Goal: Task Accomplishment & Management: Manage account settings

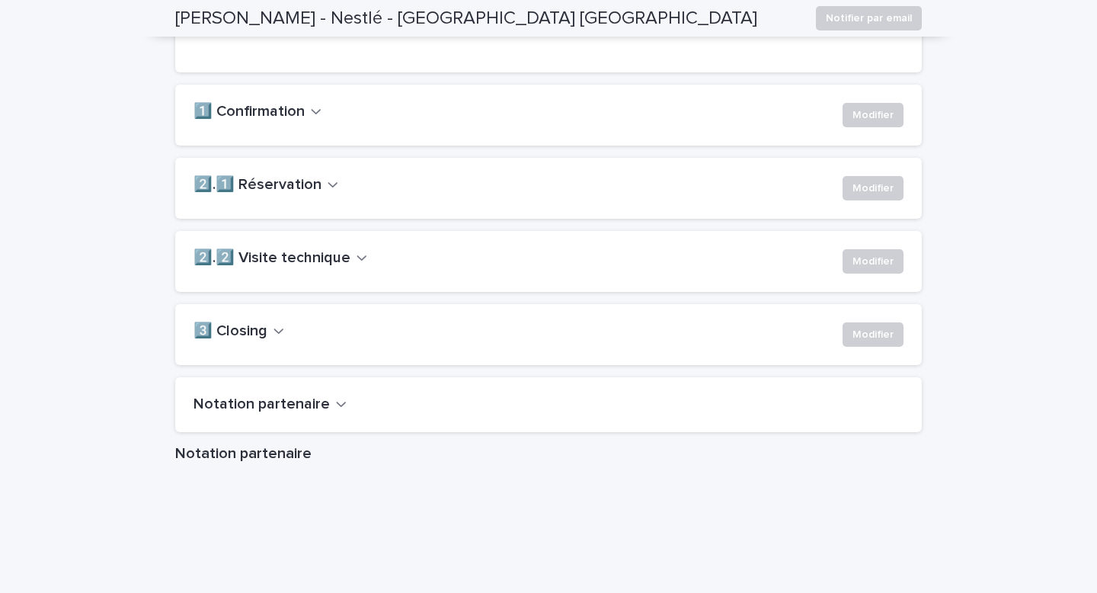
scroll to position [1197, 0]
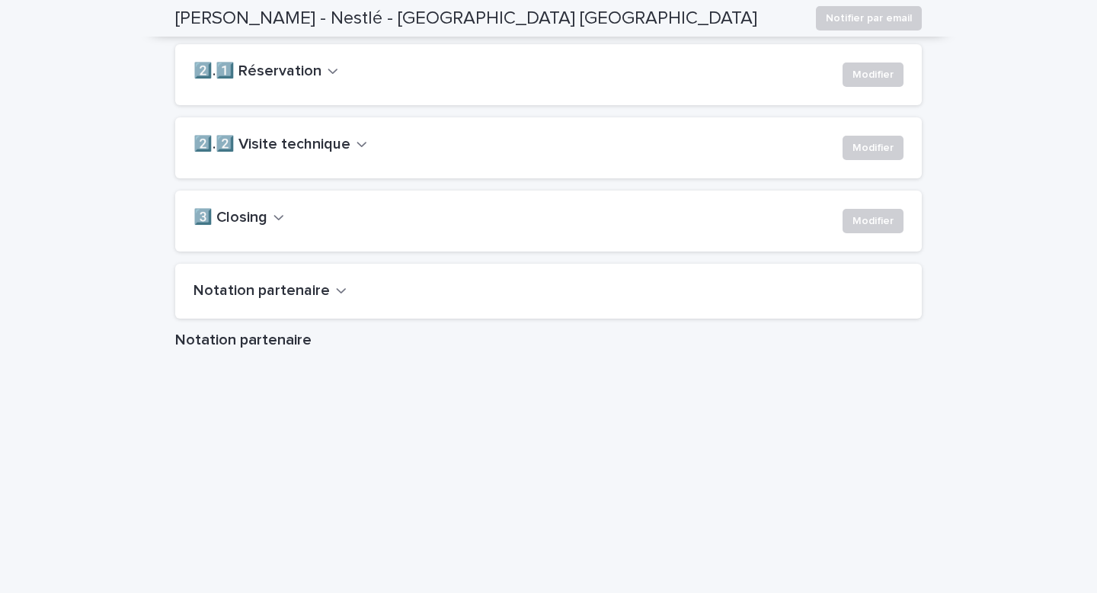
click at [301, 81] on h2 "2️⃣.1️⃣ Réservation" at bounding box center [258, 71] width 128 height 18
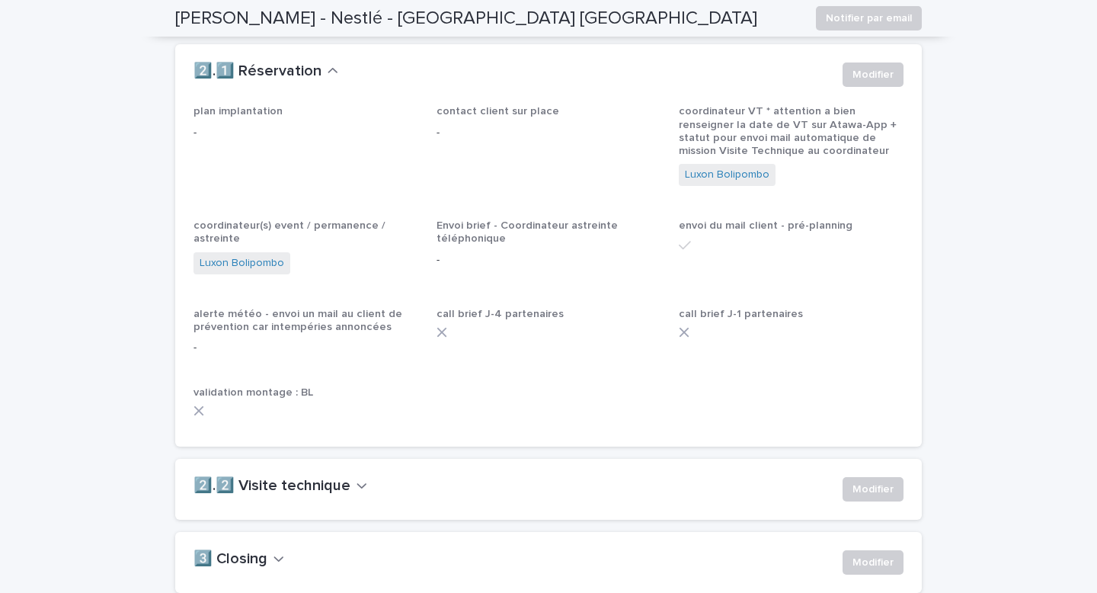
click at [262, 495] on h2 "2️⃣.2️⃣ Visite technique" at bounding box center [272, 486] width 157 height 18
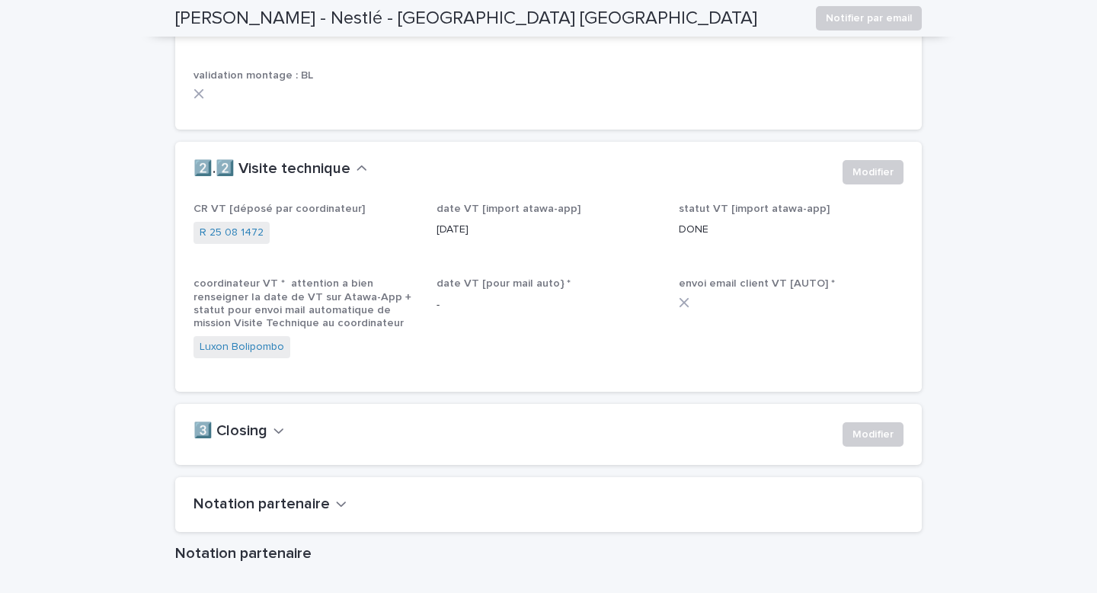
scroll to position [2096, 0]
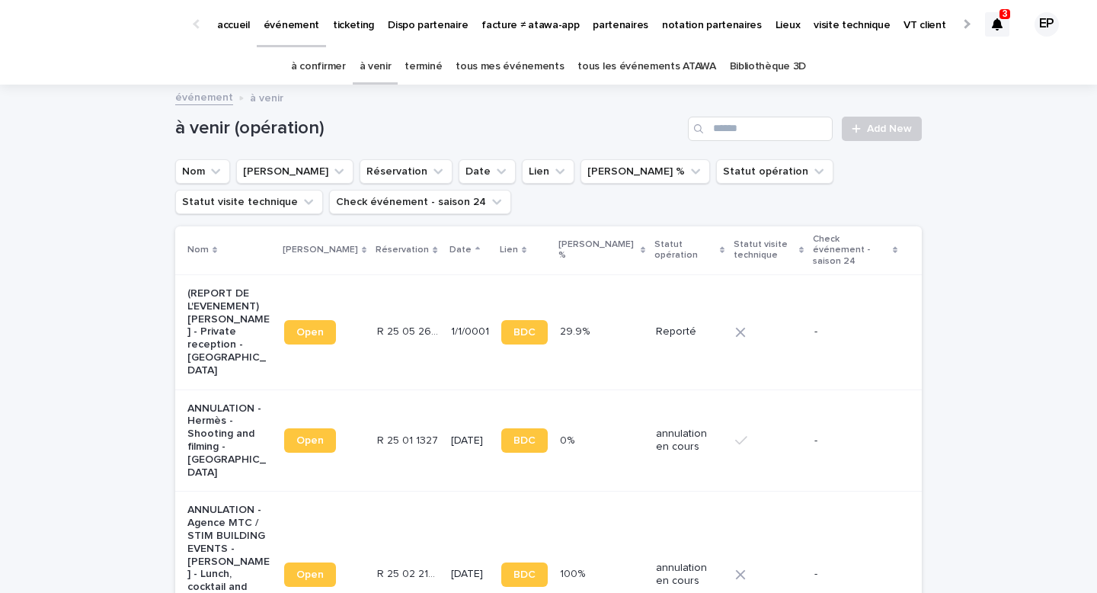
click at [344, 72] on link "à confirmer" at bounding box center [318, 67] width 55 height 36
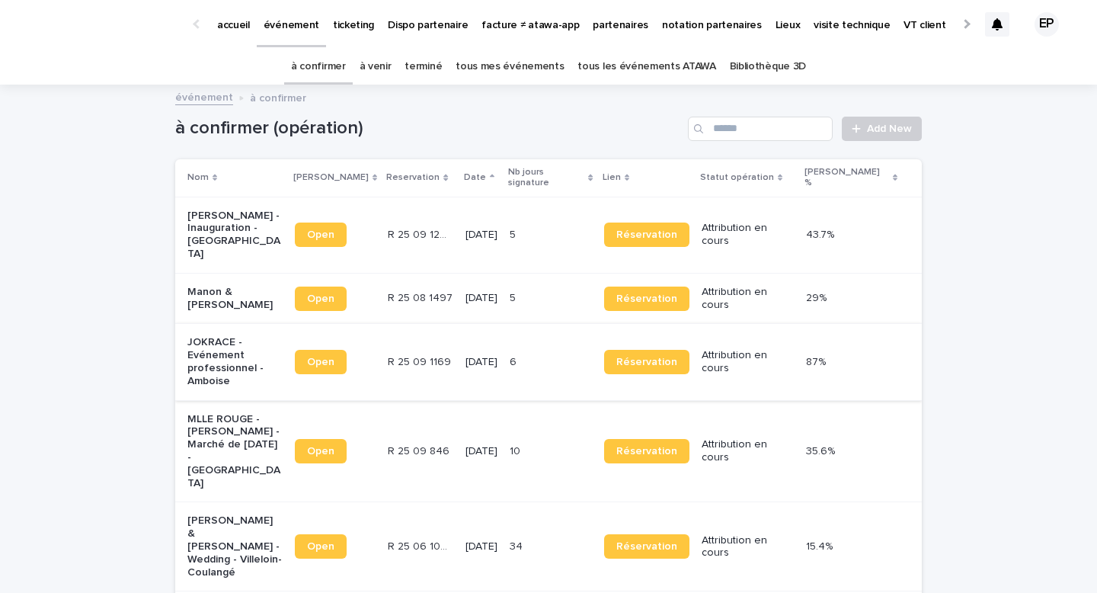
scroll to position [173, 0]
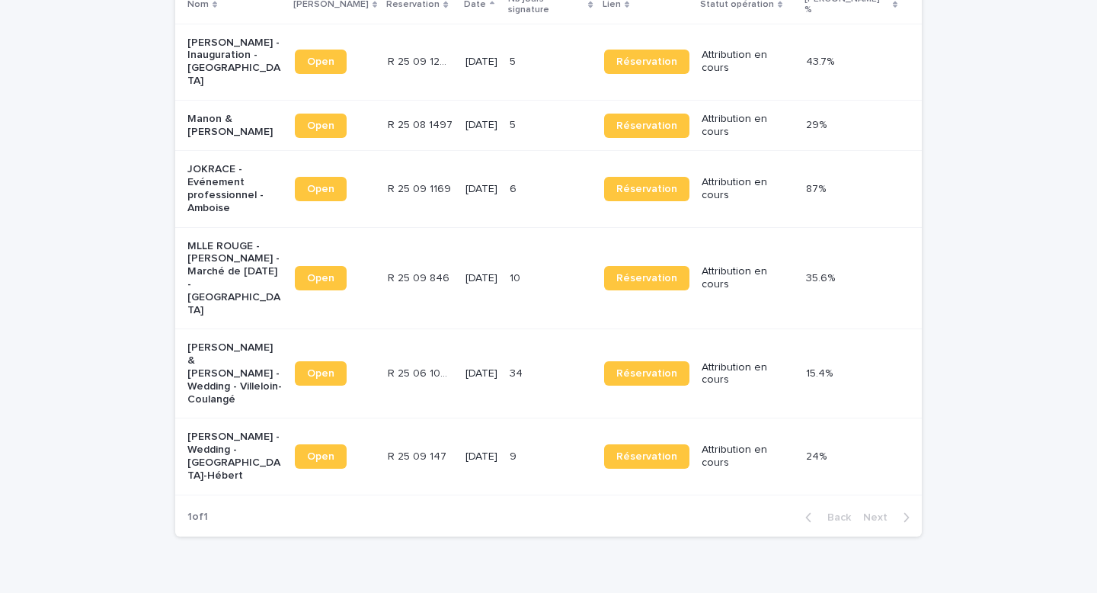
click at [233, 431] on p "François Gosset - Wedding - Le Plessis-Hébert" at bounding box center [234, 456] width 95 height 51
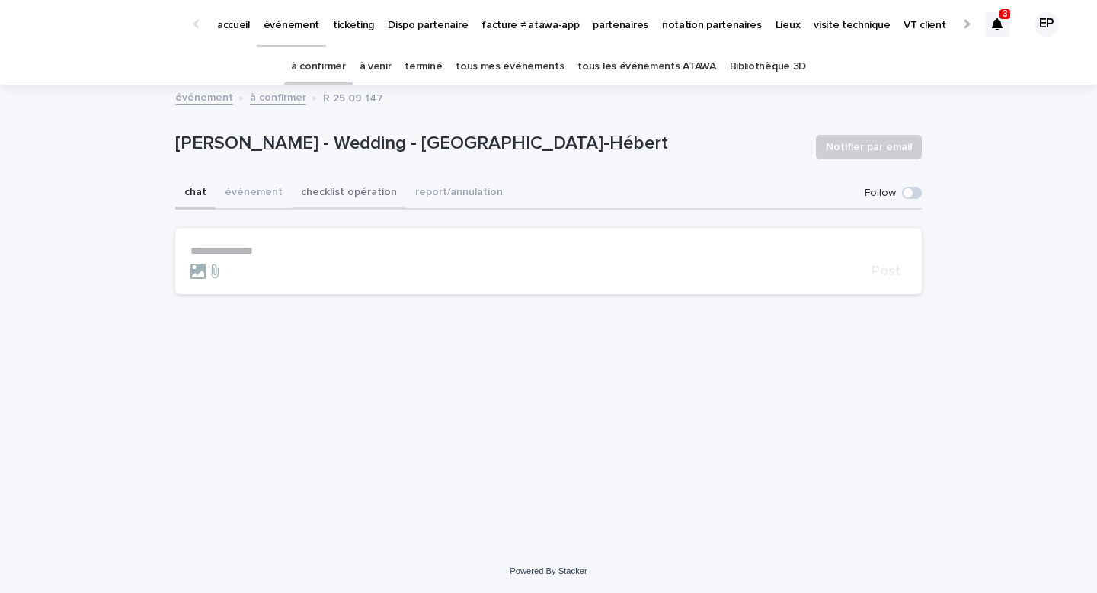
drag, startPoint x: 335, startPoint y: 200, endPoint x: 372, endPoint y: 208, distance: 37.4
click at [335, 200] on button "checklist opération" at bounding box center [349, 194] width 114 height 32
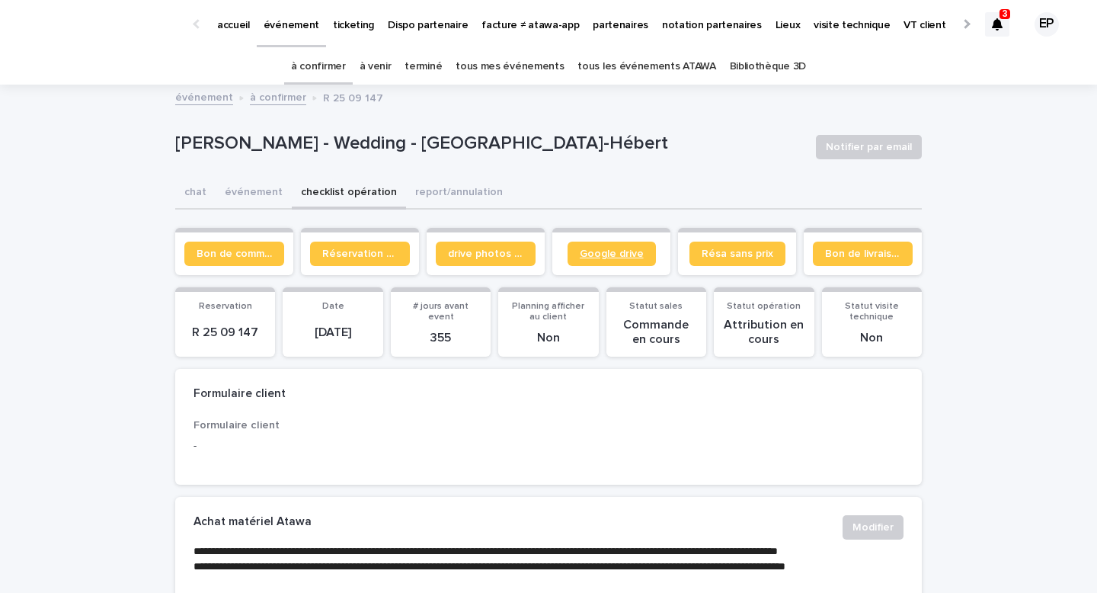
click at [629, 262] on link "Google drive" at bounding box center [612, 254] width 88 height 24
click at [609, 21] on p "partenaires" at bounding box center [621, 16] width 56 height 32
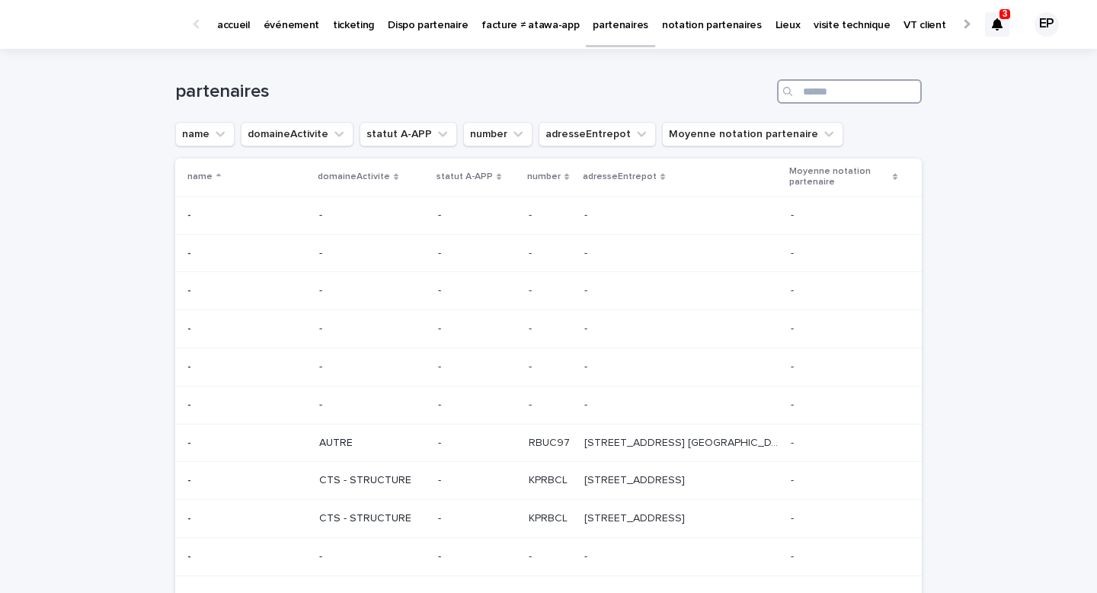
click at [851, 90] on input "Search" at bounding box center [849, 91] width 145 height 24
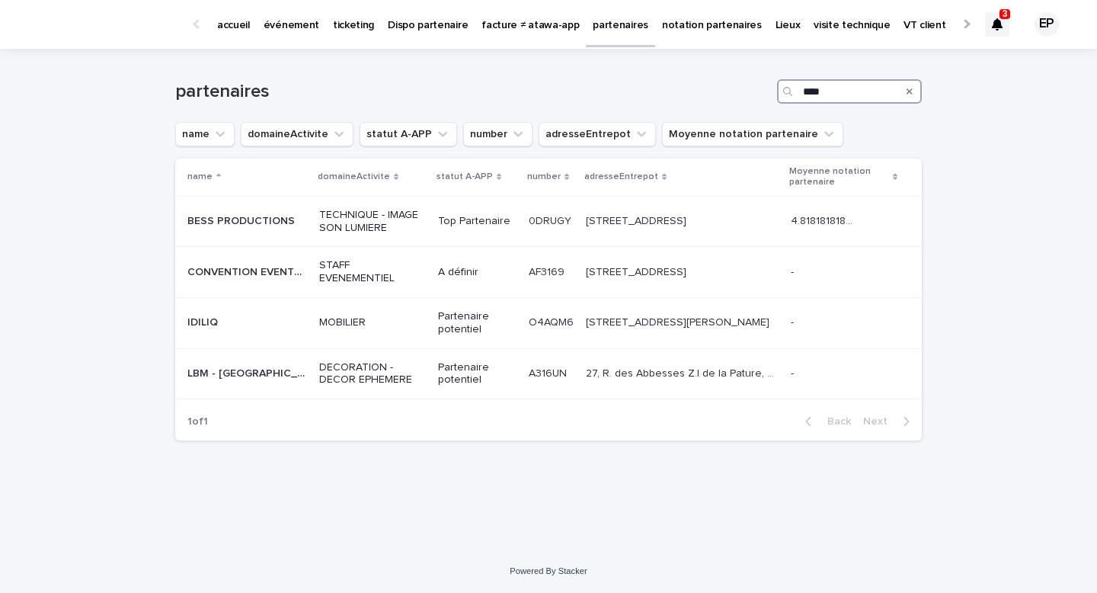
type input "****"
click at [402, 225] on p "TECHNIQUE - IMAGE SON LUMIERE" at bounding box center [372, 222] width 107 height 26
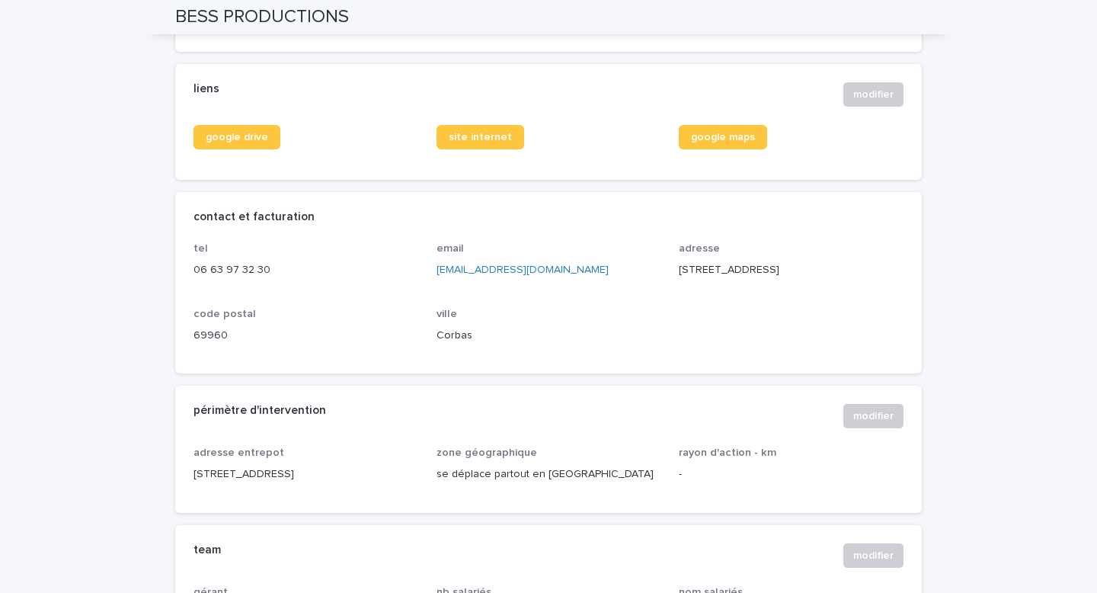
scroll to position [593, 0]
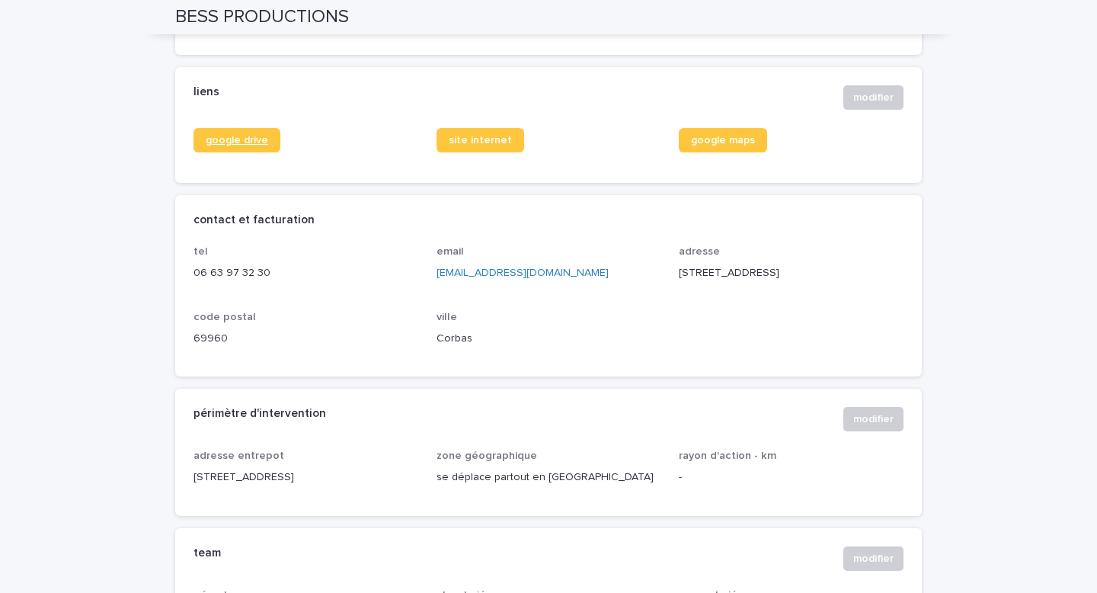
click at [239, 144] on span "google drive" at bounding box center [237, 140] width 62 height 11
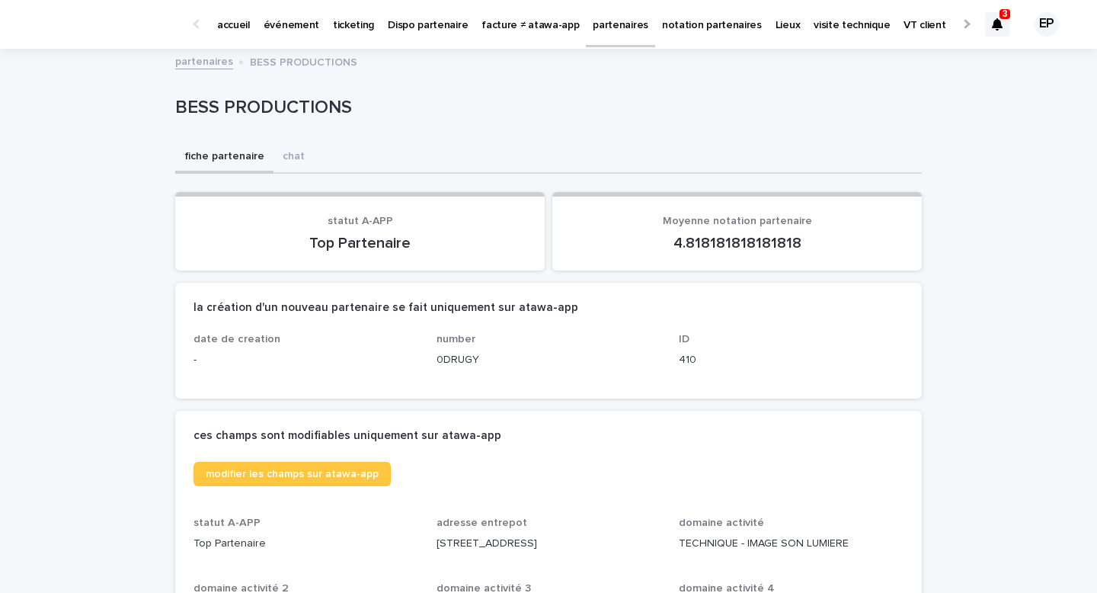
click at [289, 21] on p "événement" at bounding box center [292, 16] width 56 height 32
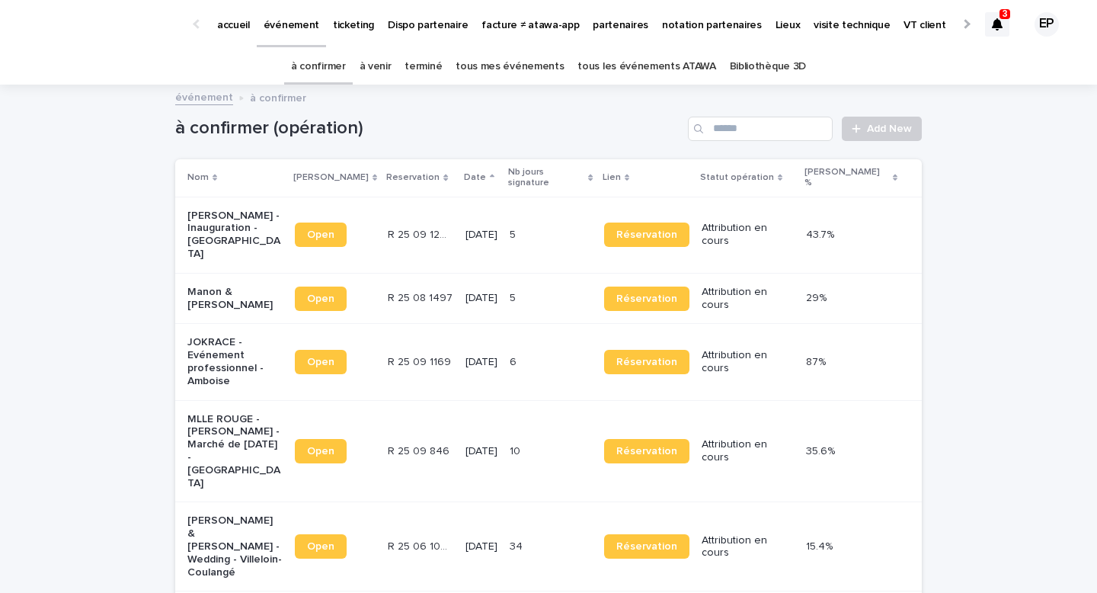
click at [467, 72] on link "tous mes événements" at bounding box center [510, 67] width 108 height 36
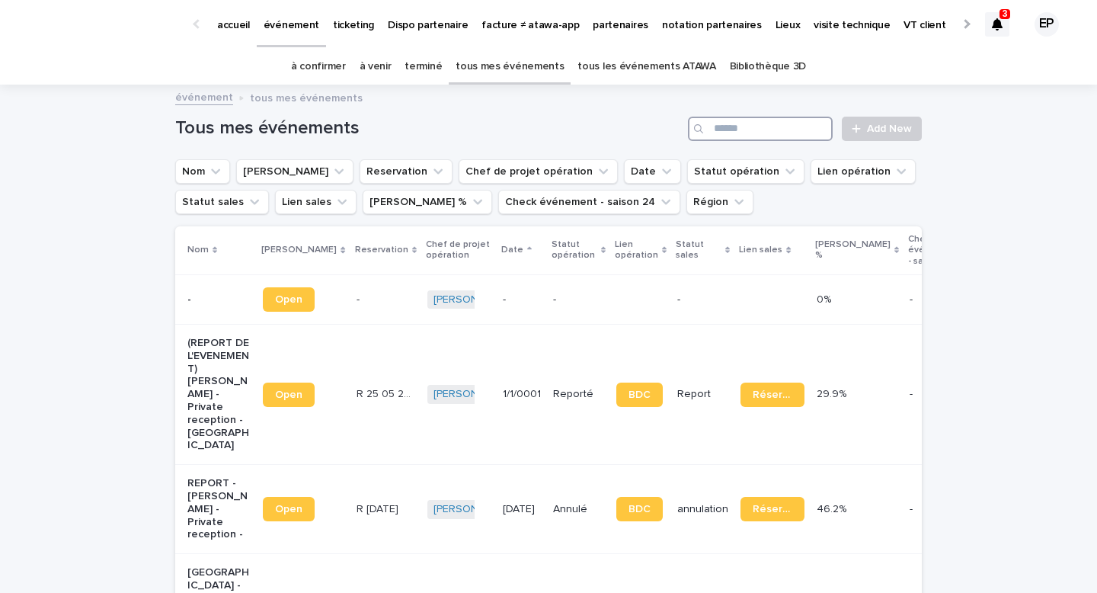
click at [751, 129] on input "Search" at bounding box center [760, 129] width 145 height 24
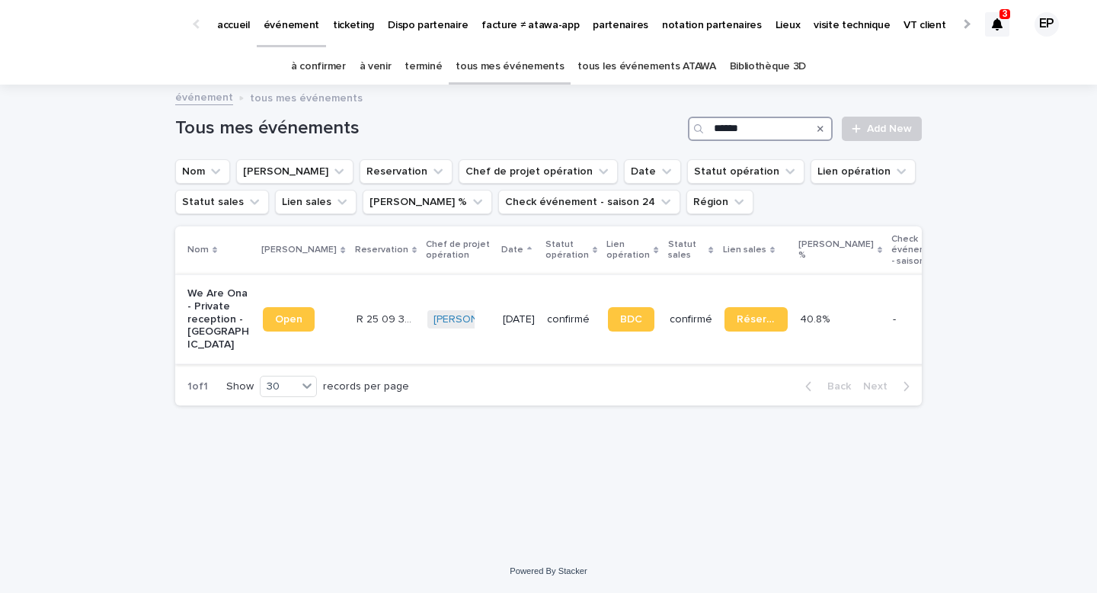
type input "******"
click at [279, 324] on span "Open" at bounding box center [288, 319] width 27 height 11
click at [338, 72] on link "à confirmer" at bounding box center [318, 67] width 55 height 36
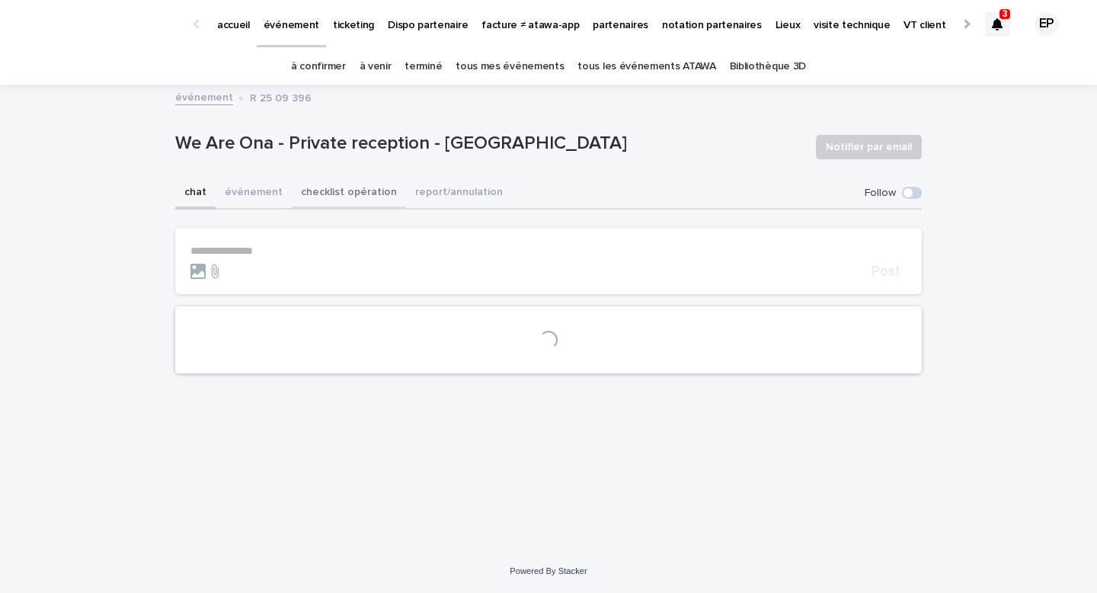
click at [322, 201] on button "checklist opération" at bounding box center [349, 194] width 114 height 32
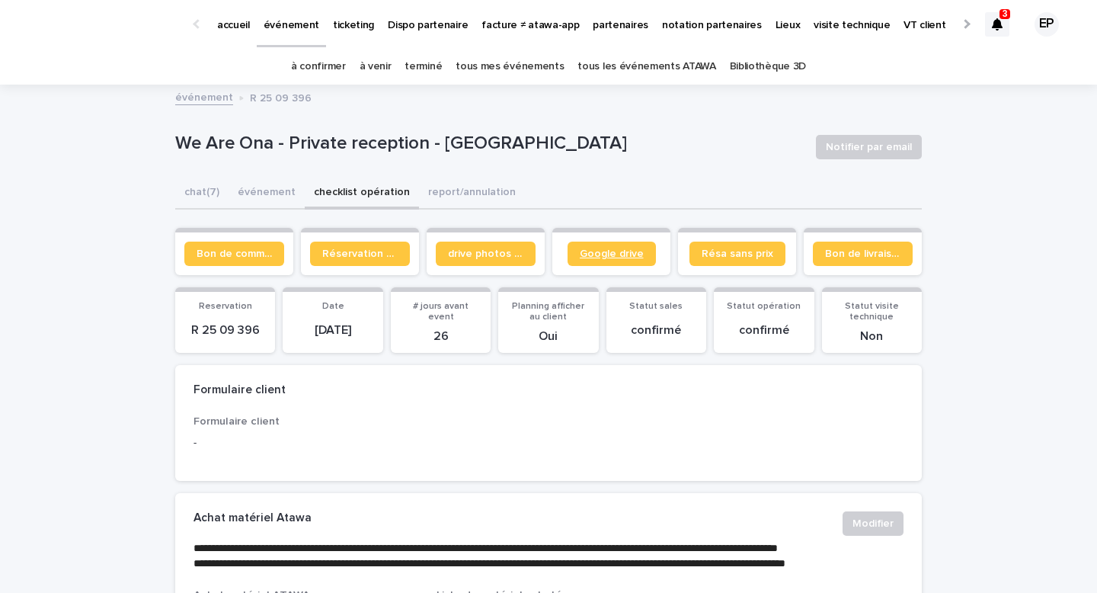
click at [605, 264] on link "Google drive" at bounding box center [612, 254] width 88 height 24
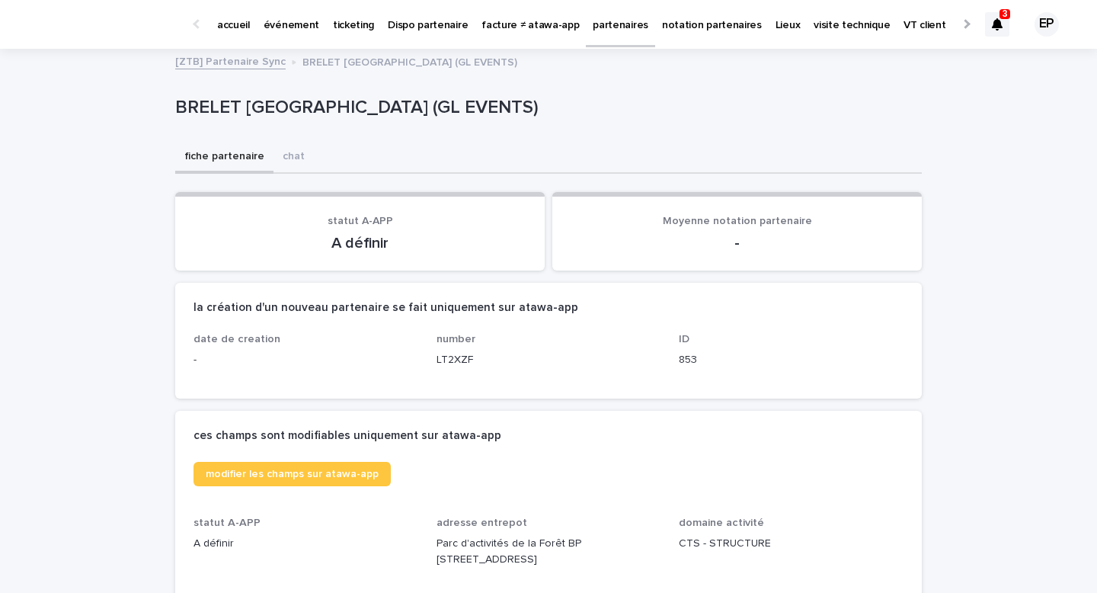
click at [417, 220] on p "statut A-APP" at bounding box center [360, 221] width 333 height 13
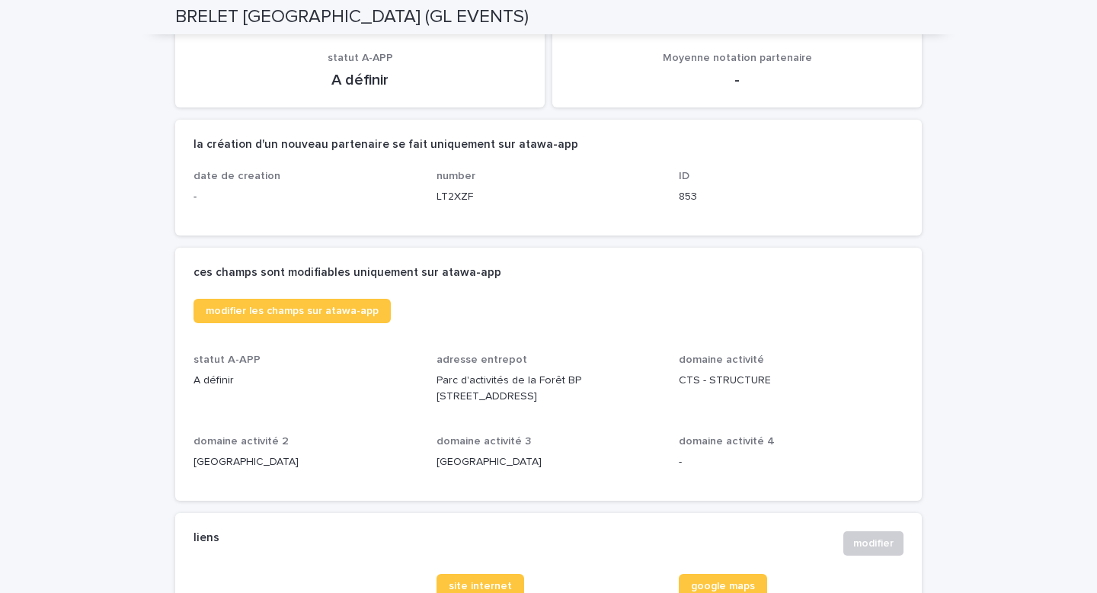
scroll to position [341, 0]
